Goal: Task Accomplishment & Management: Use online tool/utility

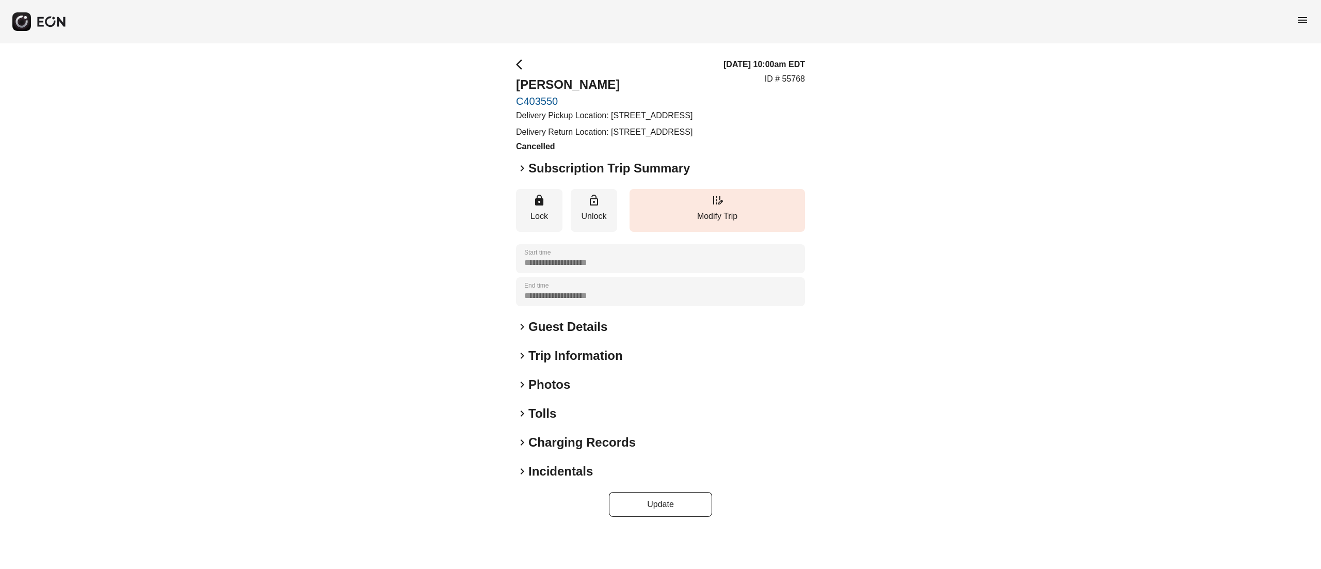
click at [576, 479] on h2 "Incidentals" at bounding box center [560, 471] width 65 height 17
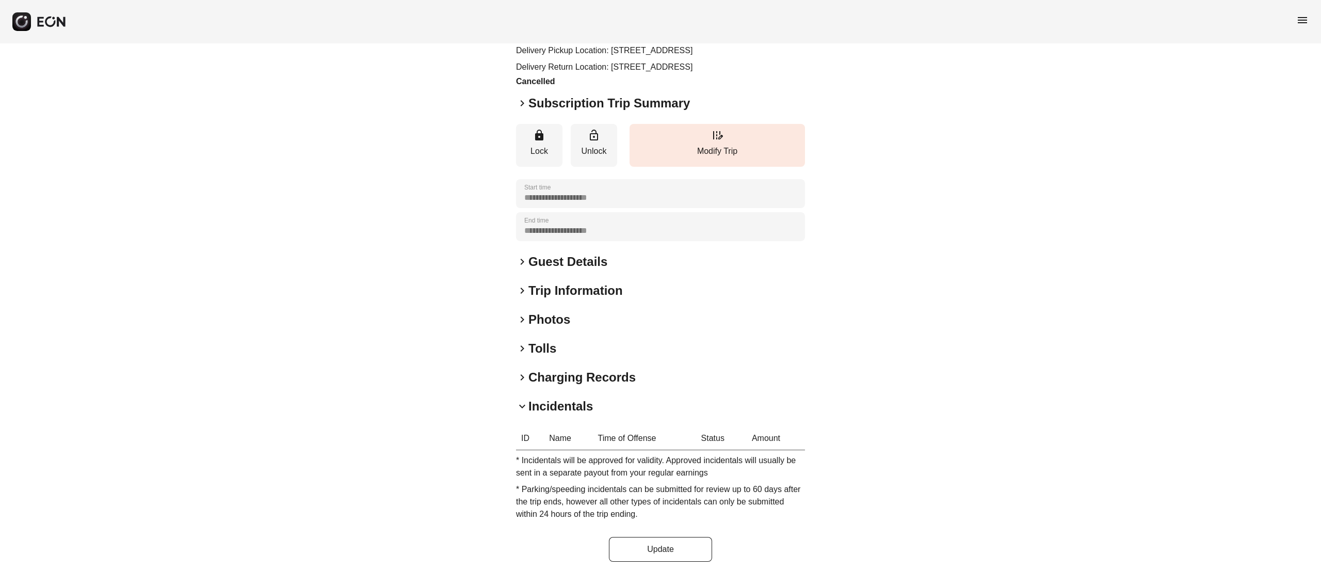
scroll to position [97, 0]
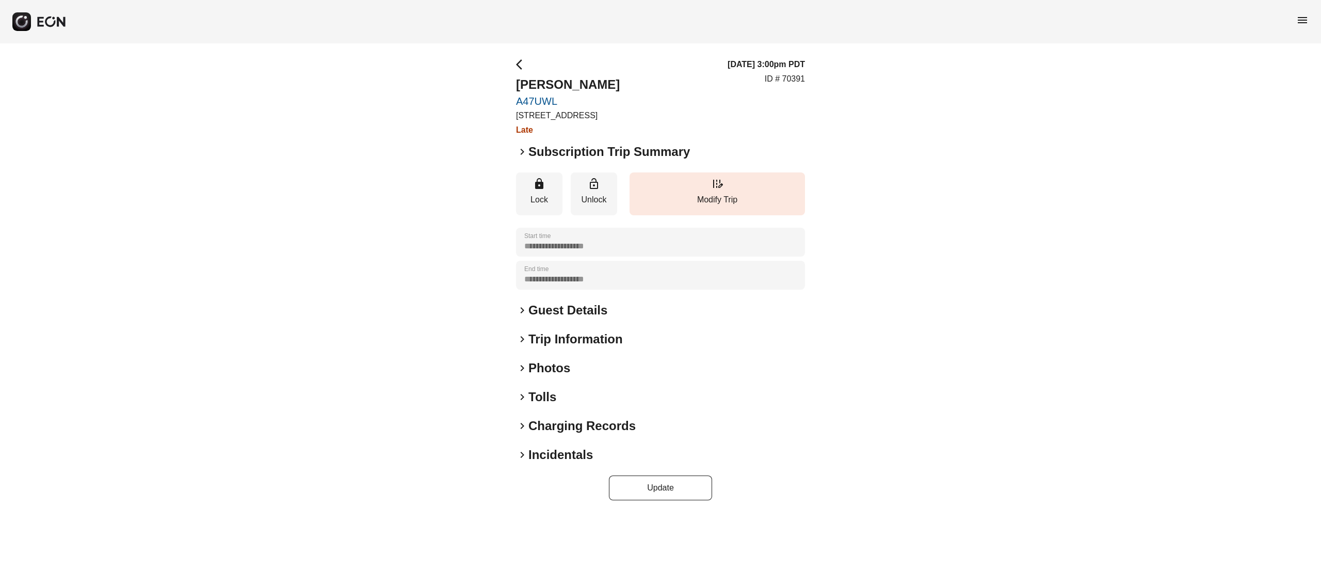
click at [572, 449] on h2 "Incidentals" at bounding box center [560, 454] width 65 height 17
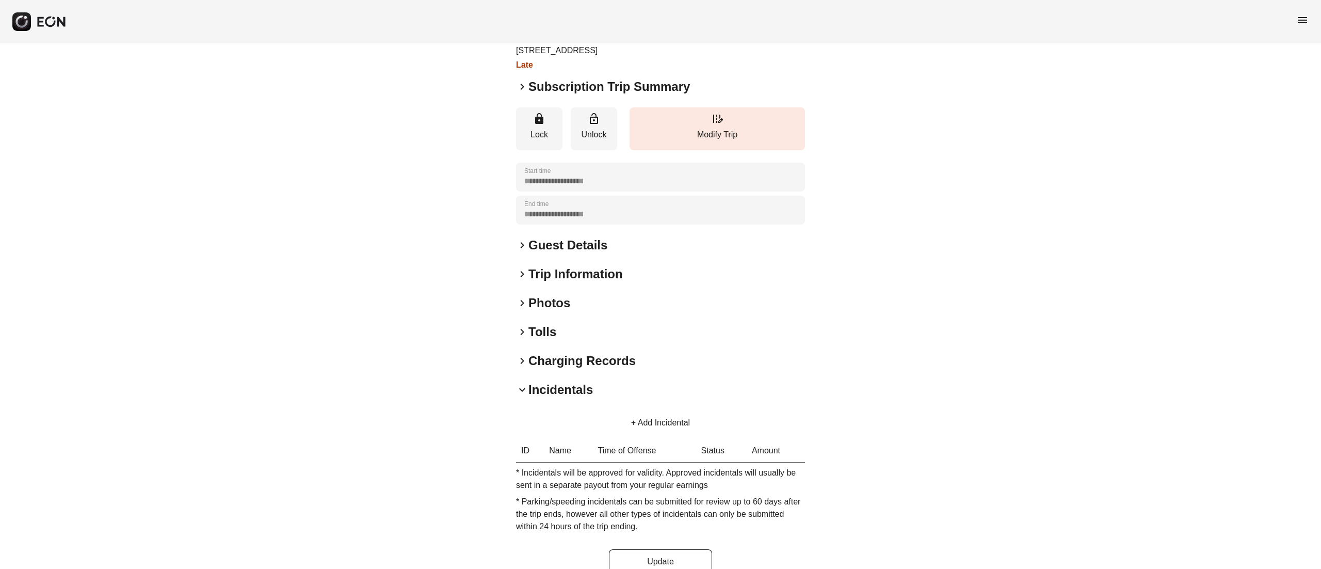
scroll to position [85, 0]
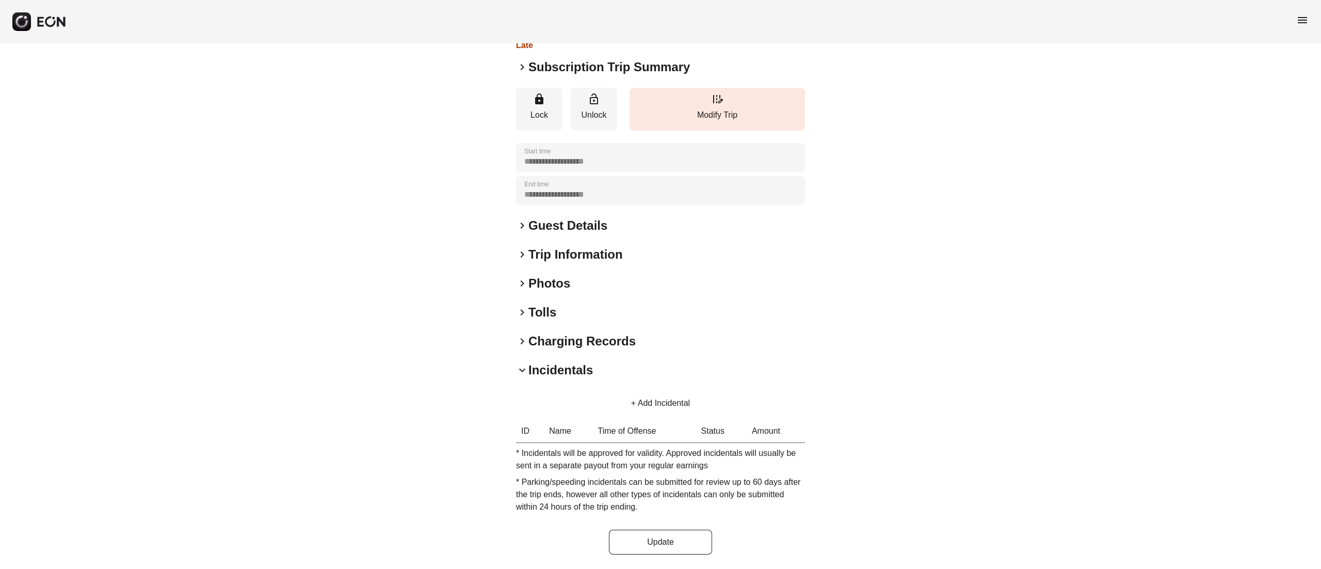
click at [642, 402] on button "+ Add Incidental" at bounding box center [661, 403] width 84 height 25
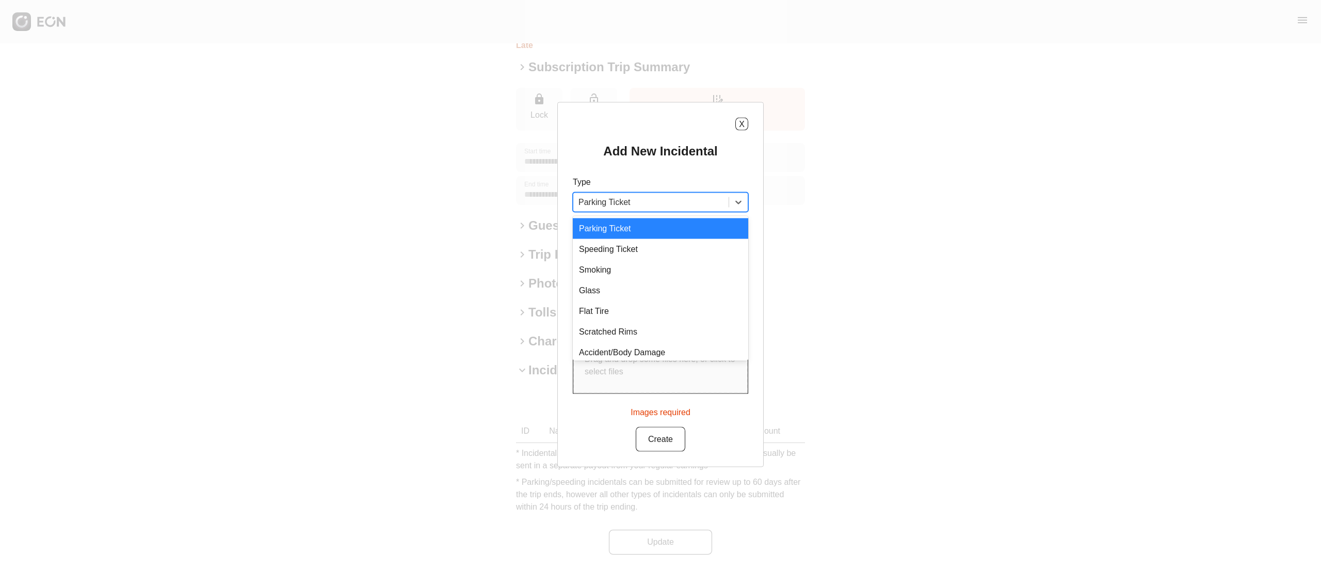
click at [665, 202] on div at bounding box center [651, 202] width 145 height 14
click at [667, 357] on div "Accident/Body Damage" at bounding box center [660, 352] width 175 height 21
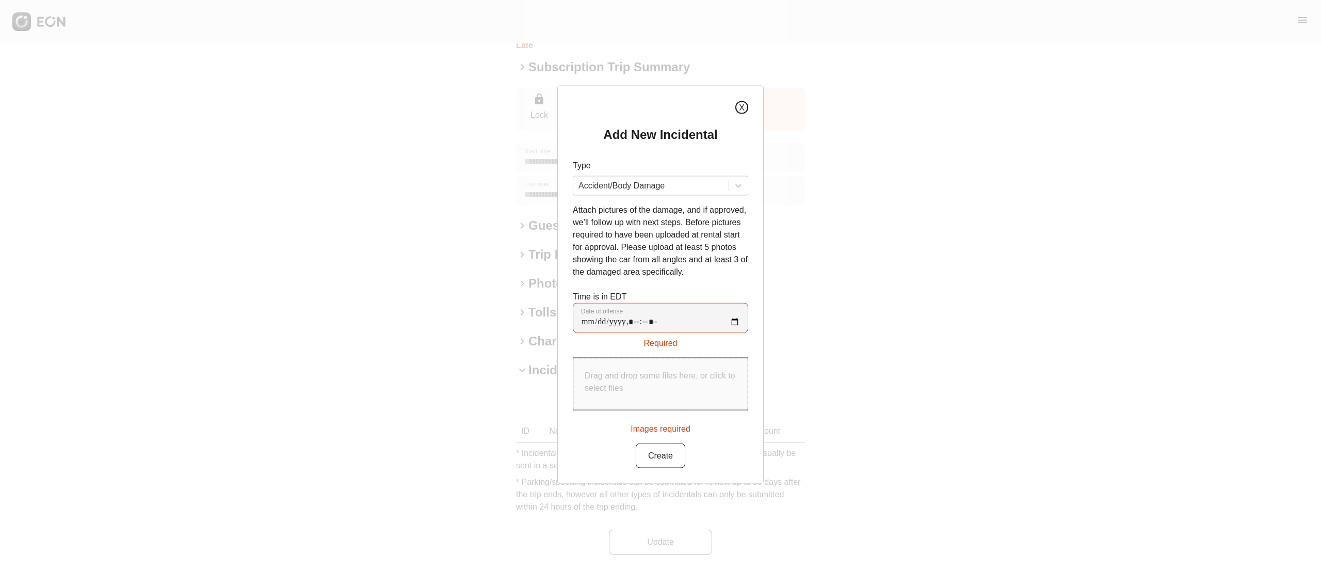
click at [739, 109] on button "X" at bounding box center [741, 107] width 13 height 13
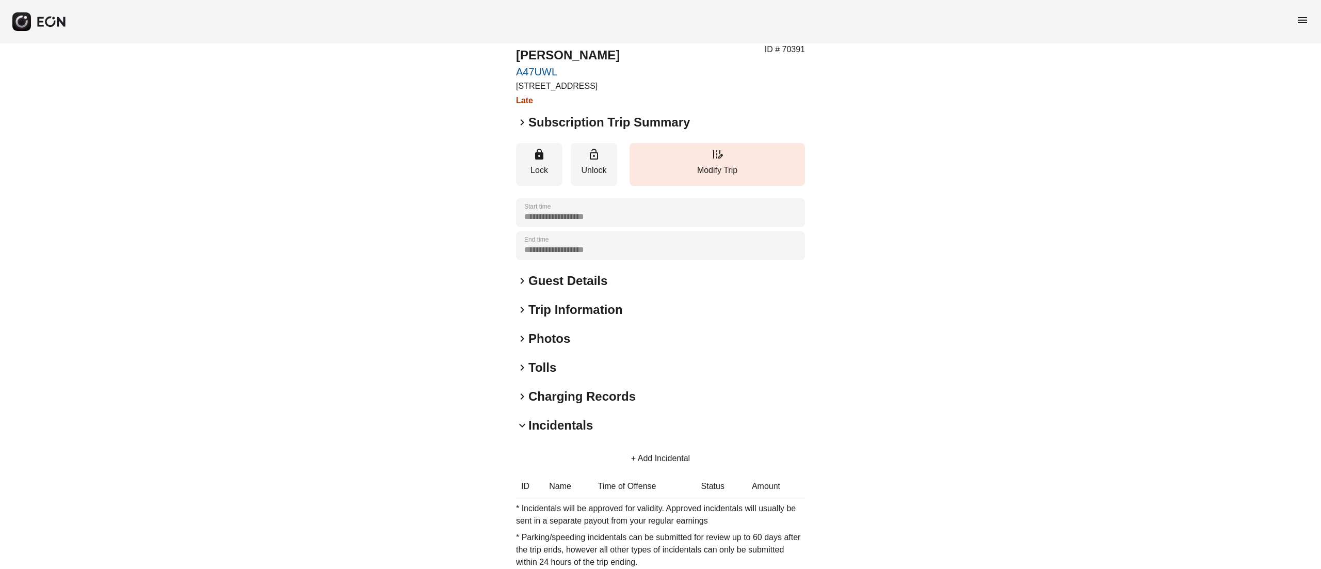
scroll to position [0, 0]
